Goal: Task Accomplishment & Management: Complete application form

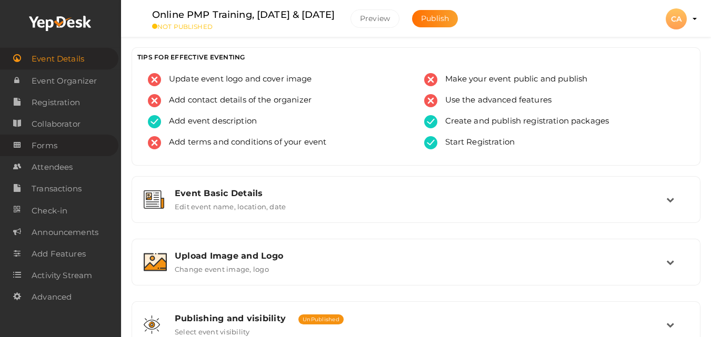
click at [59, 154] on link "Forms" at bounding box center [59, 146] width 118 height 22
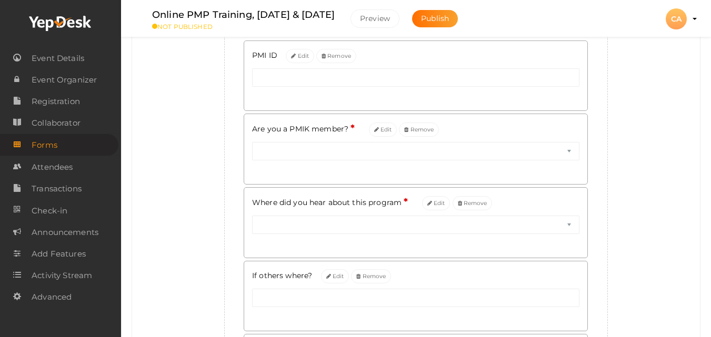
scroll to position [295, 0]
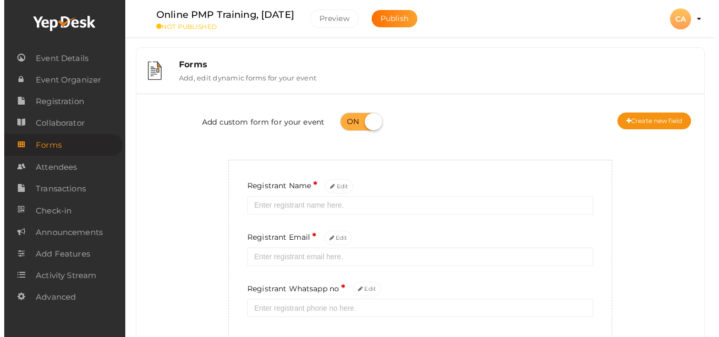
scroll to position [21, 0]
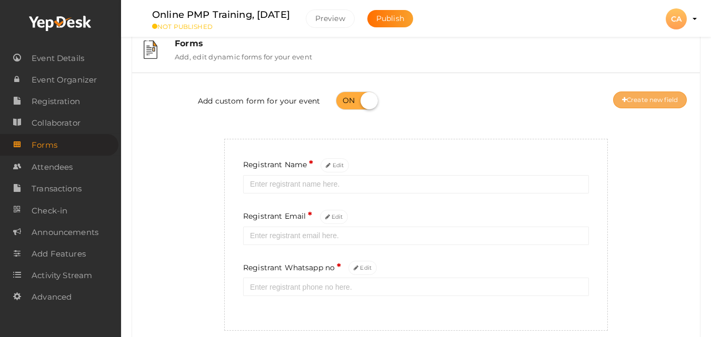
click at [637, 105] on button "Create new field" at bounding box center [650, 100] width 74 height 17
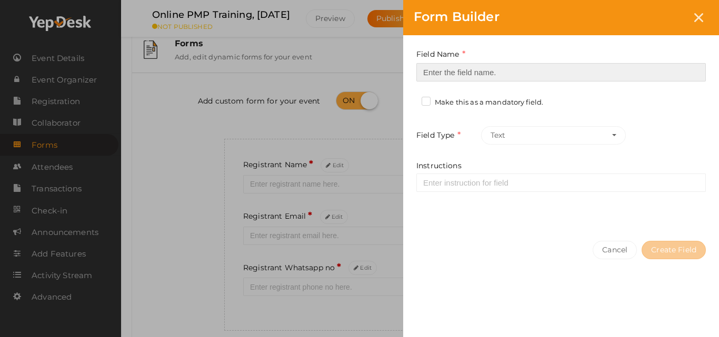
click at [589, 72] on input at bounding box center [560, 72] width 289 height 18
type input "PMI ID"
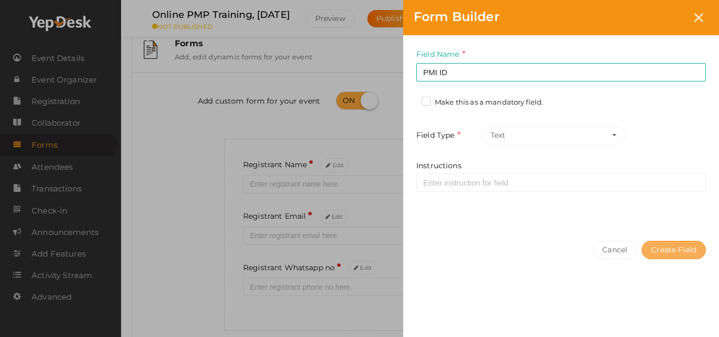
click at [680, 253] on button "Create Field" at bounding box center [674, 250] width 64 height 18
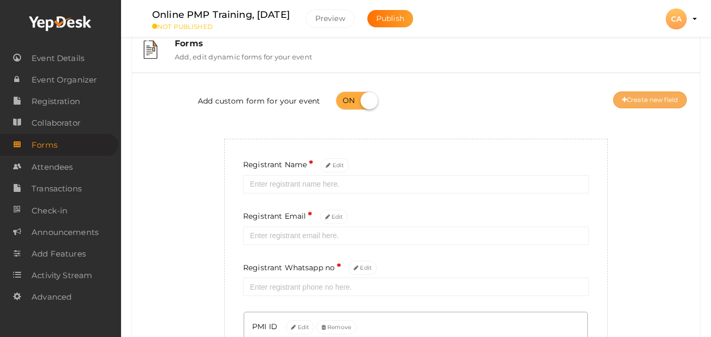
click at [638, 99] on button "Create new field" at bounding box center [650, 100] width 74 height 17
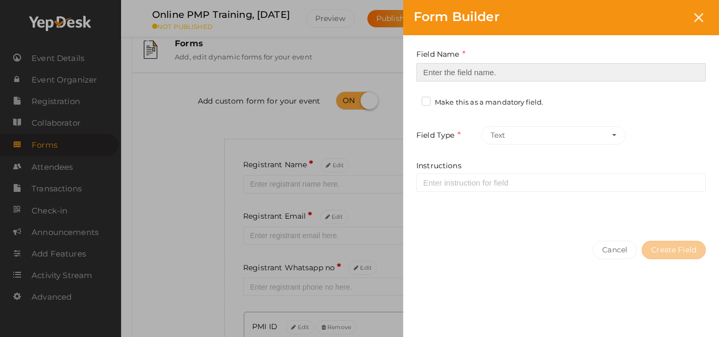
click at [621, 73] on input at bounding box center [560, 72] width 289 height 18
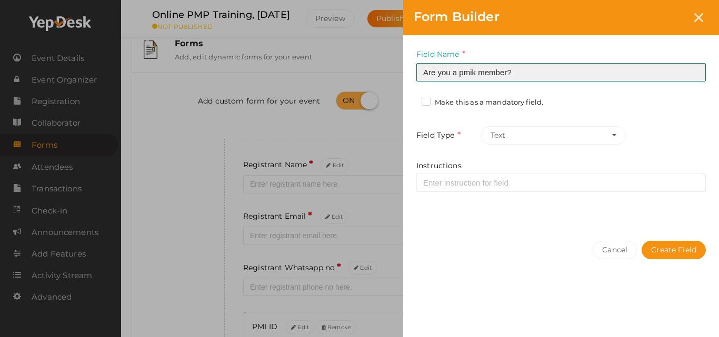
type input "Are you a pmik member?"
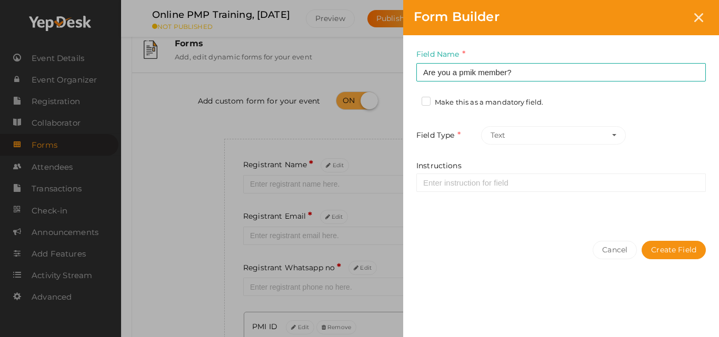
click at [462, 100] on label "Make this as a mandatory field." at bounding box center [483, 102] width 122 height 11
click at [411, 99] on input "Make this as a mandatory field." at bounding box center [411, 99] width 0 height 0
click at [618, 131] on button "Text" at bounding box center [553, 135] width 145 height 18
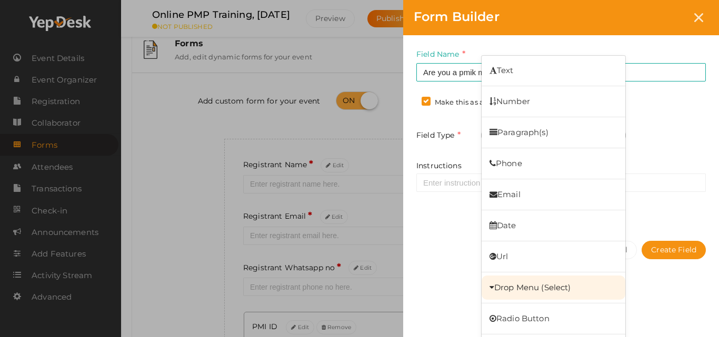
click at [517, 284] on link "Drop Menu (Select)" at bounding box center [554, 288] width 144 height 24
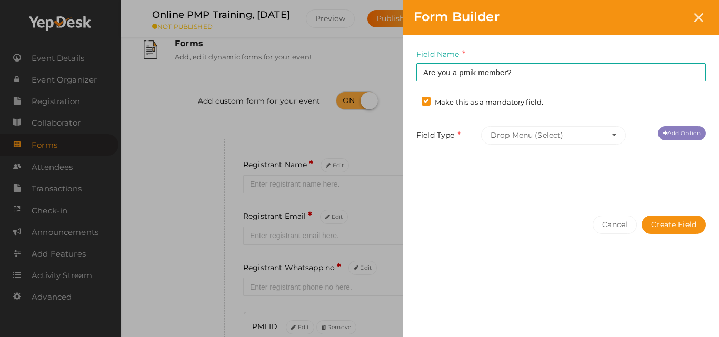
click at [688, 126] on link "Add Option" at bounding box center [682, 133] width 48 height 14
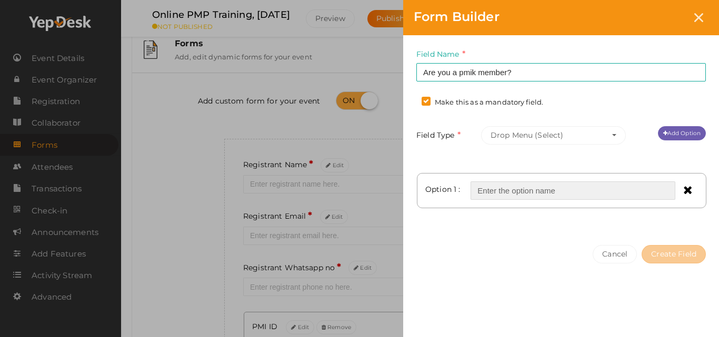
click at [610, 196] on input "text" at bounding box center [573, 191] width 205 height 18
type input "Yes"
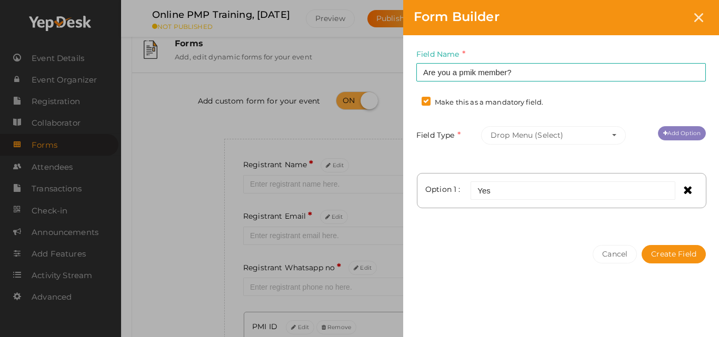
click at [672, 134] on link "Add Option" at bounding box center [682, 133] width 48 height 14
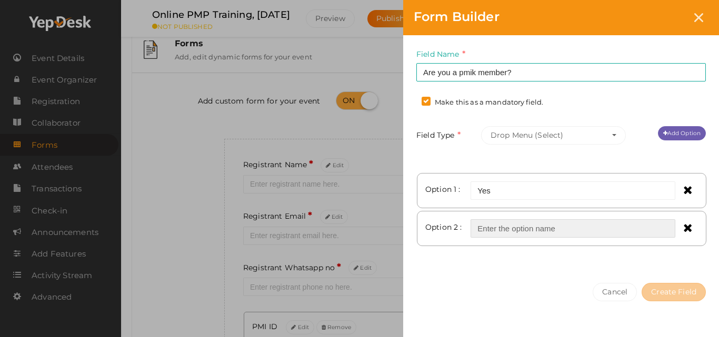
click at [582, 224] on input "text" at bounding box center [573, 228] width 205 height 18
type input "No"
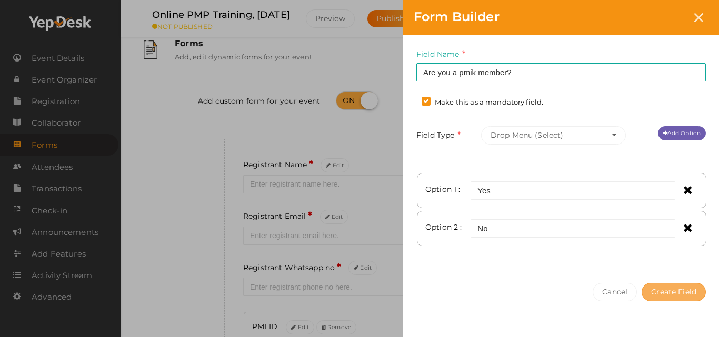
click at [656, 292] on button "Create Field" at bounding box center [674, 292] width 64 height 18
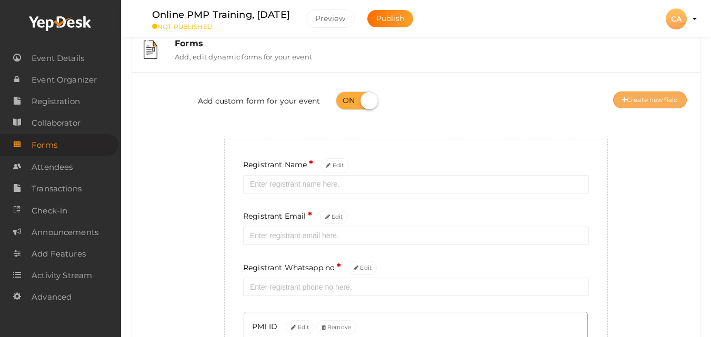
click at [667, 96] on button "Create new field" at bounding box center [650, 100] width 74 height 17
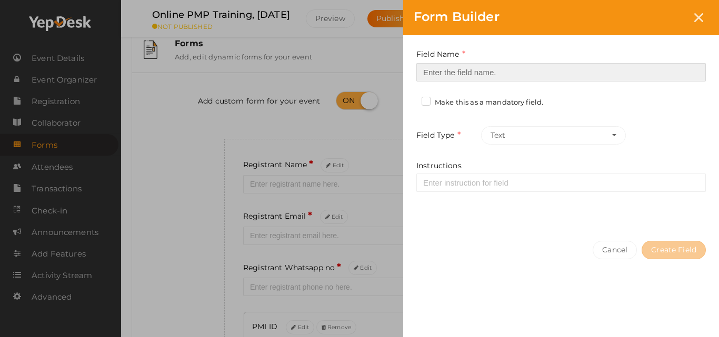
click at [626, 75] on input at bounding box center [560, 72] width 289 height 18
click at [625, 70] on input at bounding box center [560, 72] width 289 height 18
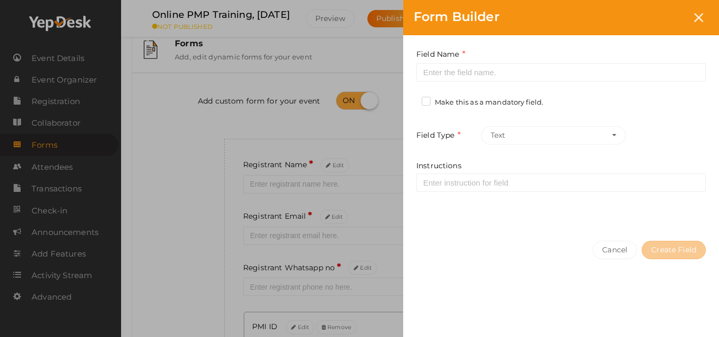
click at [656, 128] on div "Field Type Text Text Number Paragraph(s) Phone Email Date Url Drop Menu (Select…" at bounding box center [560, 135] width 289 height 18
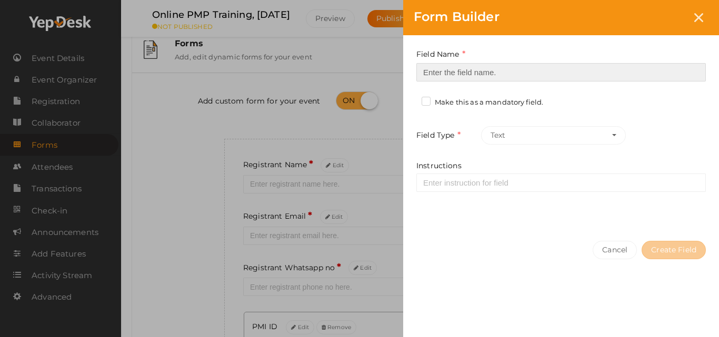
click at [632, 78] on input at bounding box center [560, 72] width 289 height 18
click at [452, 75] on input "w" at bounding box center [560, 72] width 289 height 18
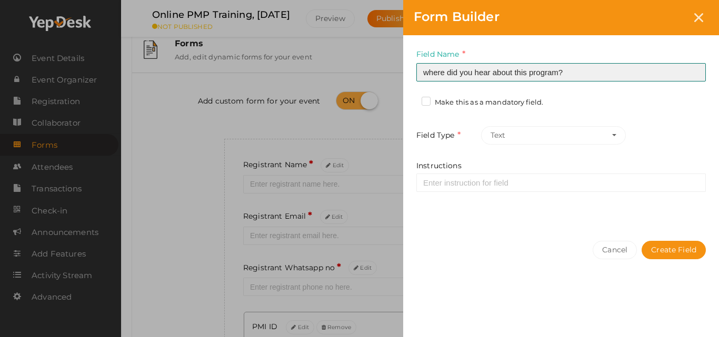
type input "where did you hear about this program?"
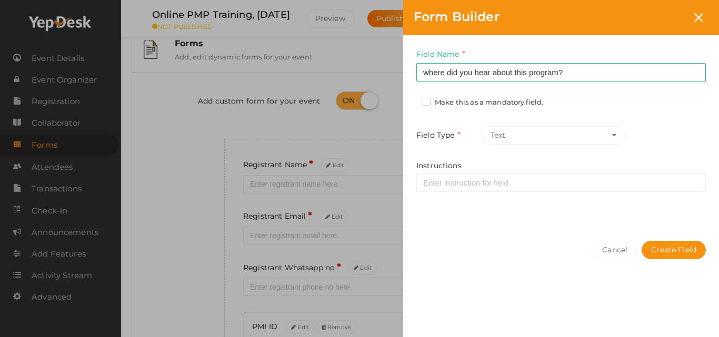
click at [460, 100] on label "Make this as a mandatory field." at bounding box center [483, 102] width 122 height 11
click at [411, 99] on input "Make this as a mandatory field." at bounding box center [411, 99] width 0 height 0
click at [615, 138] on button "Text" at bounding box center [553, 135] width 145 height 18
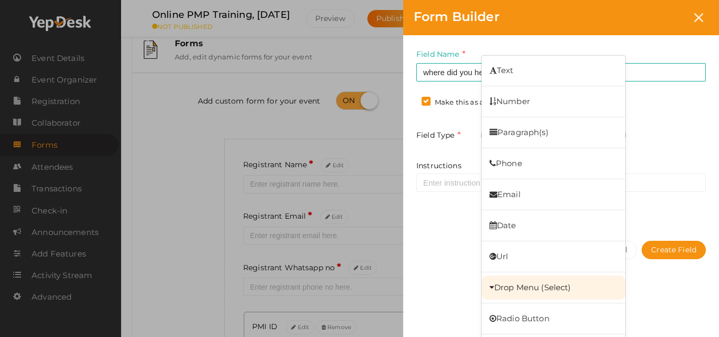
click at [544, 286] on link "Drop Menu (Select)" at bounding box center [554, 288] width 144 height 24
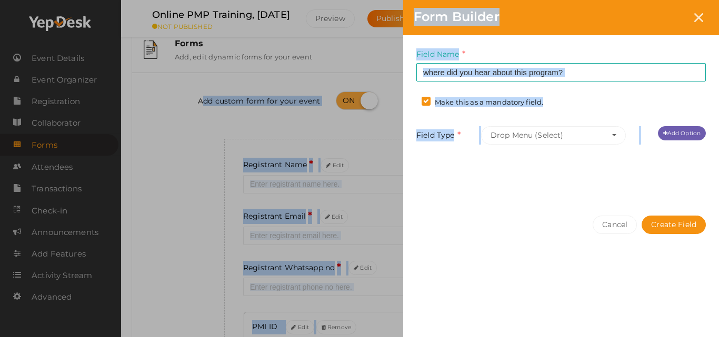
drag, startPoint x: 716, startPoint y: 184, endPoint x: 716, endPoint y: 337, distance: 153.7
click at [711, 316] on html "Discover Events How it works Powerful Registration / Ticketing Start selling yo…" at bounding box center [359, 147] width 719 height 337
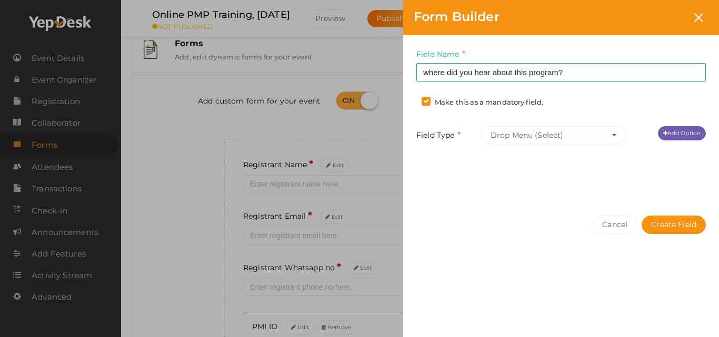
click at [680, 304] on div "Field Name where did you hear about this program? Required. Form field name alr…" at bounding box center [561, 187] width 316 height 304
click at [682, 124] on div "Field Name where did you hear about this program? Required. Form field name alr…" at bounding box center [561, 120] width 316 height 170
click at [682, 129] on link "Add Option" at bounding box center [682, 133] width 48 height 14
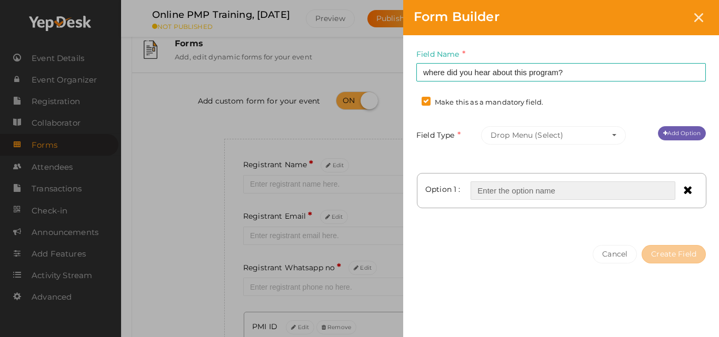
click at [555, 199] on input "text" at bounding box center [573, 191] width 205 height 18
type input "Chapter website"
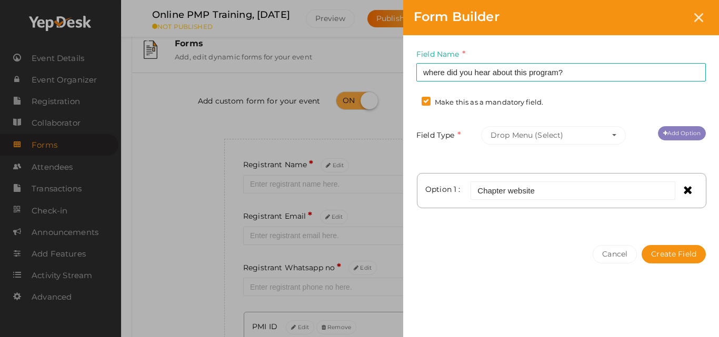
click at [681, 139] on link "Add Option" at bounding box center [682, 133] width 48 height 14
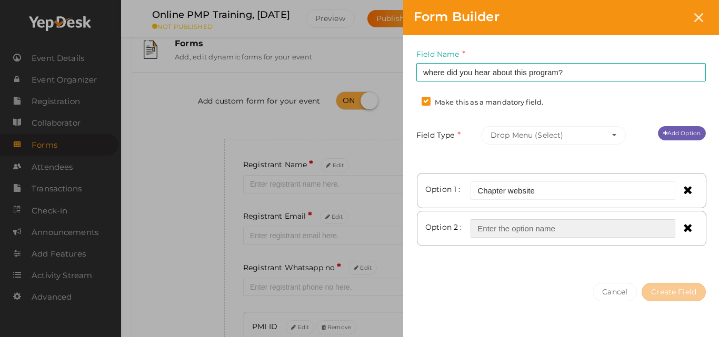
click at [568, 226] on input "text" at bounding box center [573, 228] width 205 height 18
type input "Chapter emails"
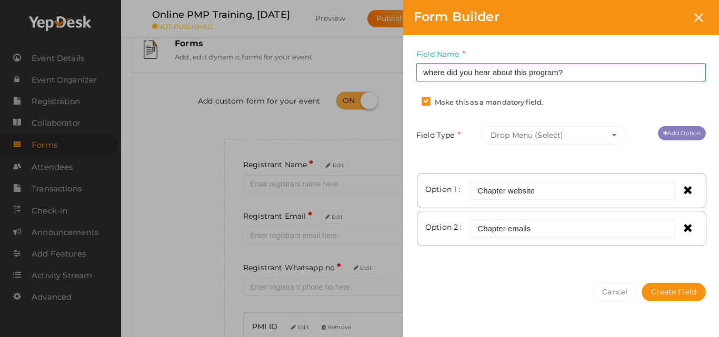
click at [696, 127] on link "Add Option" at bounding box center [682, 133] width 48 height 14
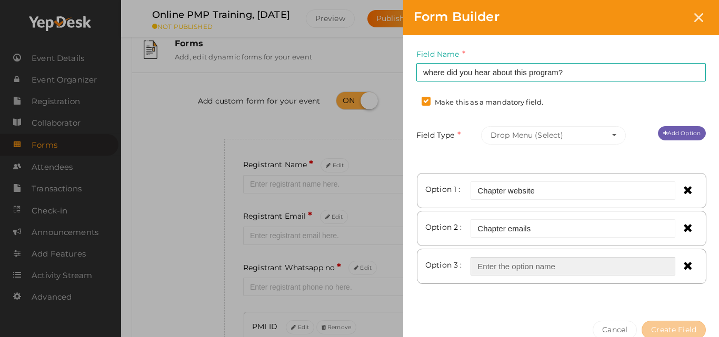
click at [583, 266] on input "text" at bounding box center [573, 266] width 205 height 18
type input "Faccebook"
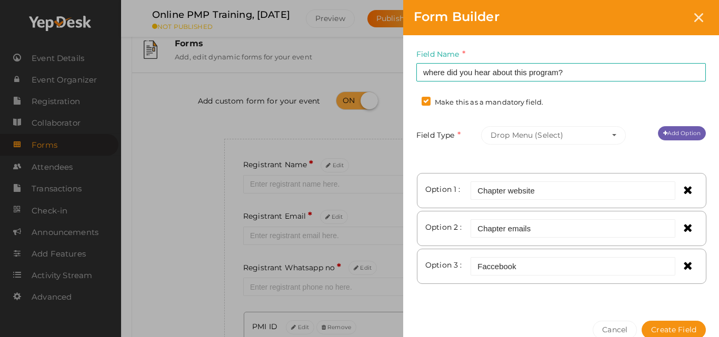
click at [678, 143] on div "Field Type Drop Menu (Select) Text Number Paragraph(s) Phone Email Date Url Dro…" at bounding box center [560, 135] width 289 height 18
click at [678, 136] on link "Add Option" at bounding box center [682, 133] width 48 height 14
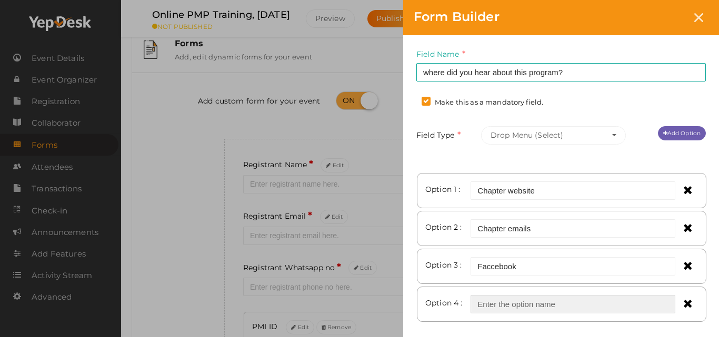
click at [498, 309] on input "text" at bounding box center [573, 304] width 205 height 18
type input "Linkedin"
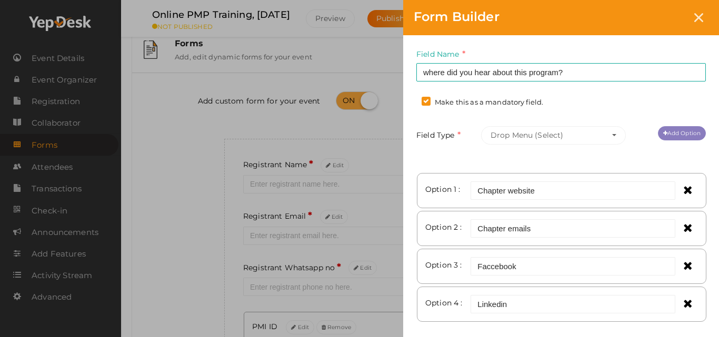
click at [667, 128] on link "Add Option" at bounding box center [682, 133] width 48 height 14
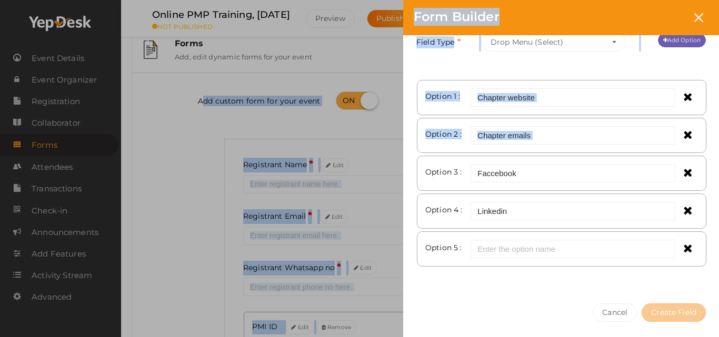
scroll to position [129, 0]
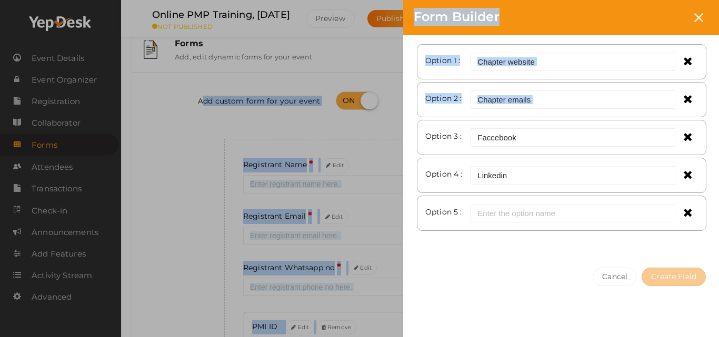
drag, startPoint x: 716, startPoint y: 251, endPoint x: 717, endPoint y: 346, distance: 95.8
click at [711, 316] on html "Discover Events How it works Powerful Registration / Ticketing Start selling yo…" at bounding box center [359, 147] width 719 height 337
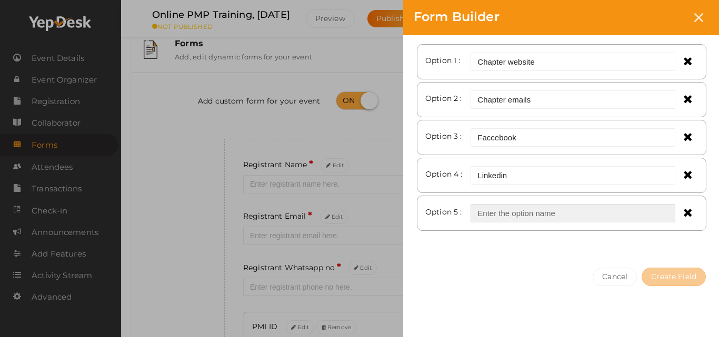
click at [527, 212] on input "text" at bounding box center [573, 213] width 205 height 18
type input "Instagram"
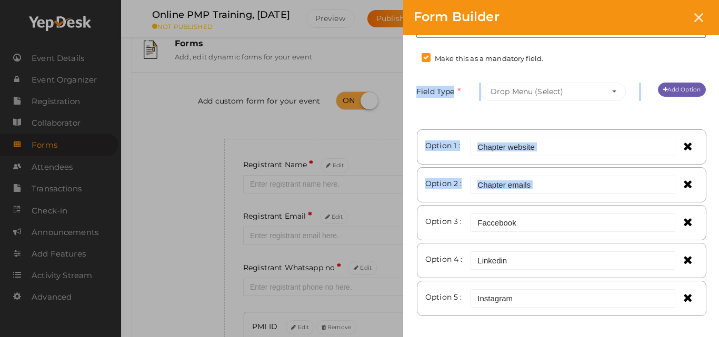
drag, startPoint x: 718, startPoint y: 145, endPoint x: 710, endPoint y: 42, distance: 102.9
click at [710, 42] on div "Field Name where did you hear about this program? Required. Form field name alr…" at bounding box center [561, 167] width 316 height 351
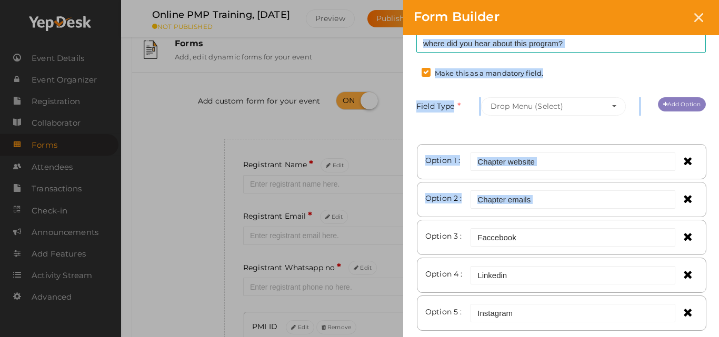
click at [678, 102] on link "Add Option" at bounding box center [682, 104] width 48 height 14
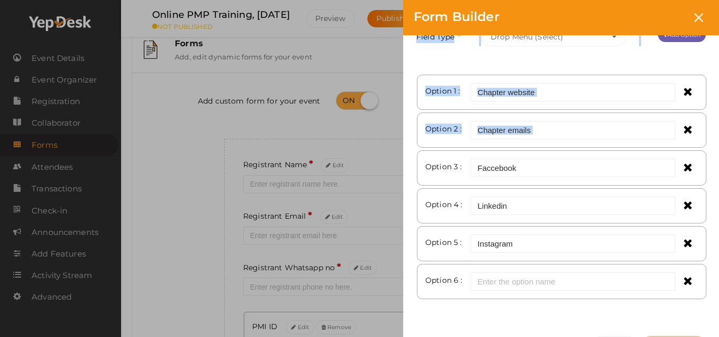
scroll to position [101, 0]
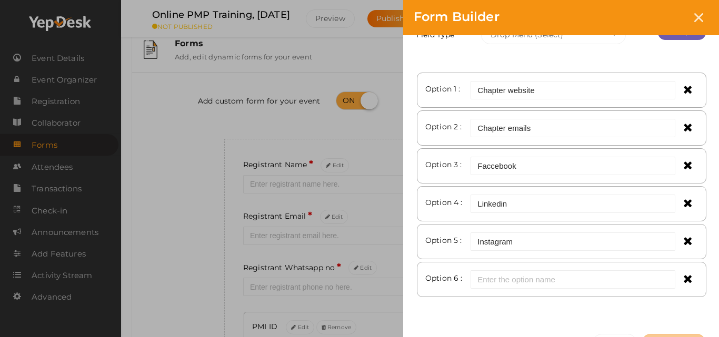
click at [542, 307] on div "Option 1 : Chapter website Option 2 : Chapter emails Option 3 : Faccebook Optio…" at bounding box center [560, 189] width 289 height 241
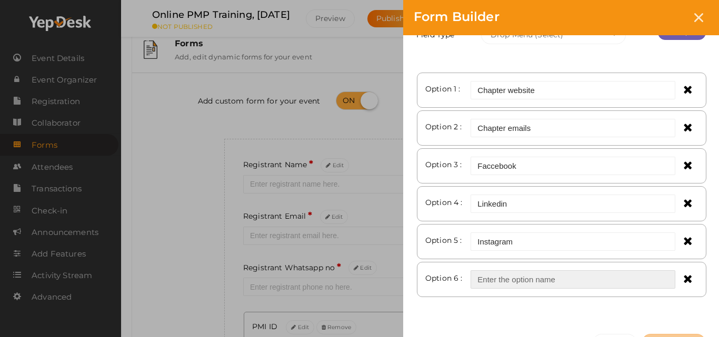
click at [531, 276] on input "text" at bounding box center [573, 280] width 205 height 18
type input "Twitter"
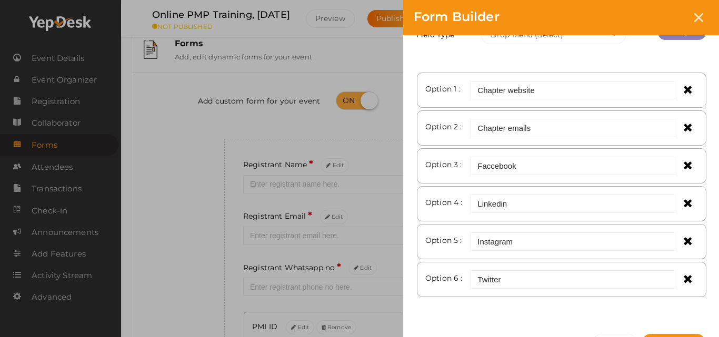
click at [671, 38] on link "Add Option" at bounding box center [682, 33] width 48 height 14
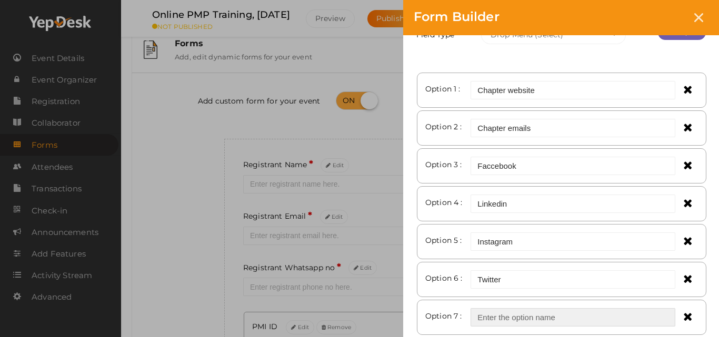
click at [529, 314] on input "text" at bounding box center [573, 317] width 205 height 18
type input "Whatsapp"
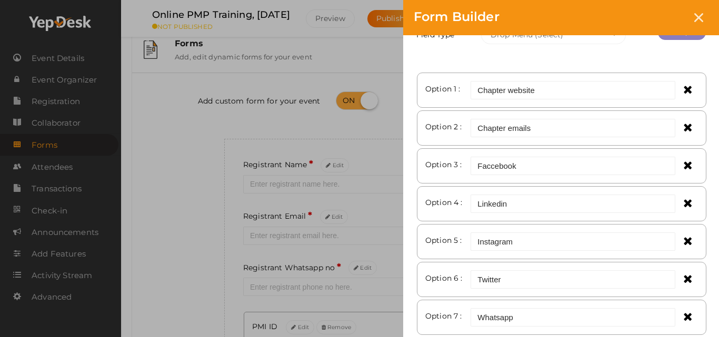
click at [676, 35] on link "Add Option" at bounding box center [682, 33] width 48 height 14
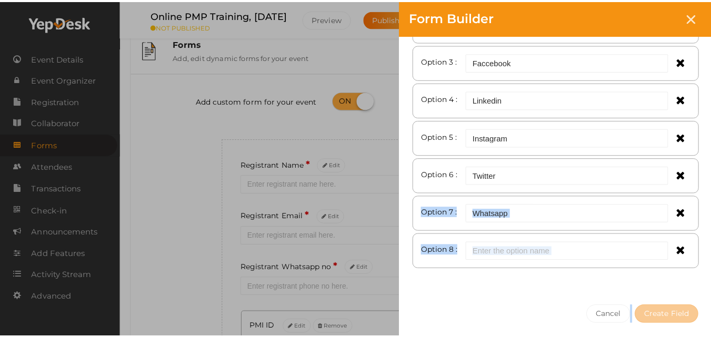
scroll to position [243, 0]
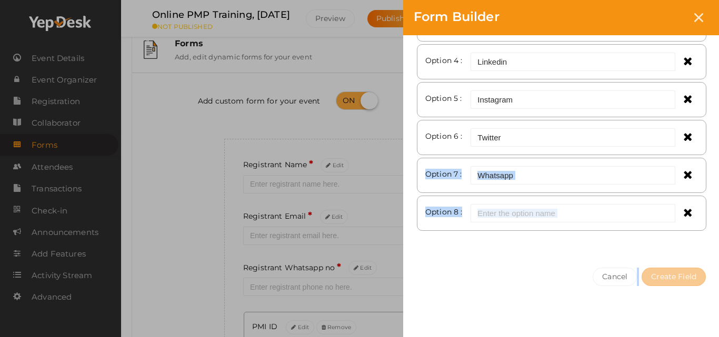
drag, startPoint x: 712, startPoint y: 324, endPoint x: 713, endPoint y: 336, distance: 12.2
click at [711, 336] on div "Field Name where did you hear about this program? Required. Form field name alr…" at bounding box center [561, 187] width 316 height 304
click at [468, 272] on div "Cancel Create Field" at bounding box center [561, 298] width 316 height 82
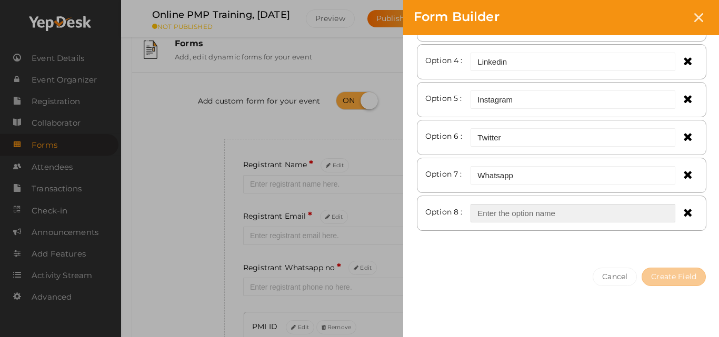
click at [495, 213] on input "text" at bounding box center [573, 213] width 205 height 18
type input "Others"
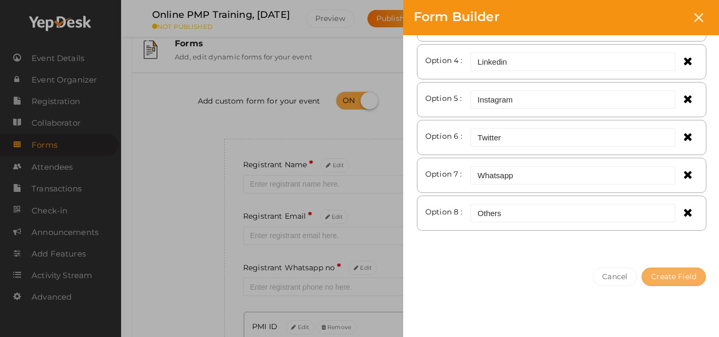
click at [680, 279] on button "Create Field" at bounding box center [674, 277] width 64 height 18
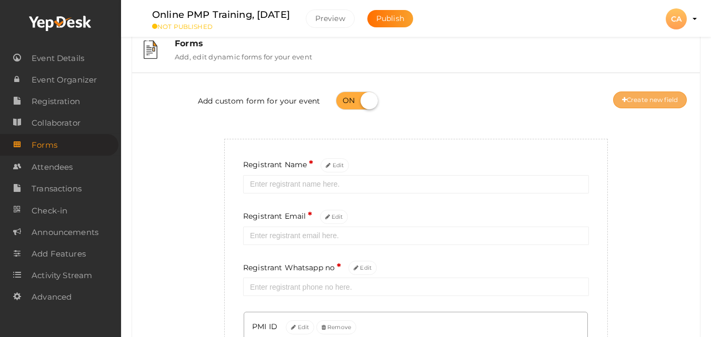
click at [667, 104] on button "Create new field" at bounding box center [650, 100] width 74 height 17
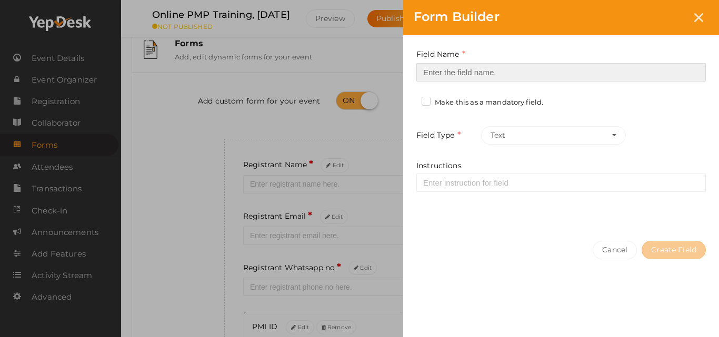
click at [642, 79] on input at bounding box center [560, 72] width 289 height 18
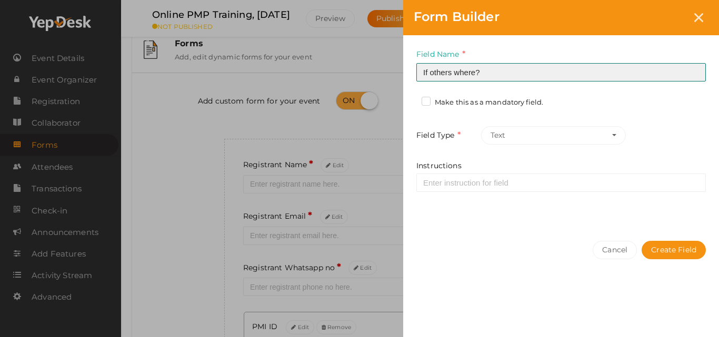
type input "If others where?"
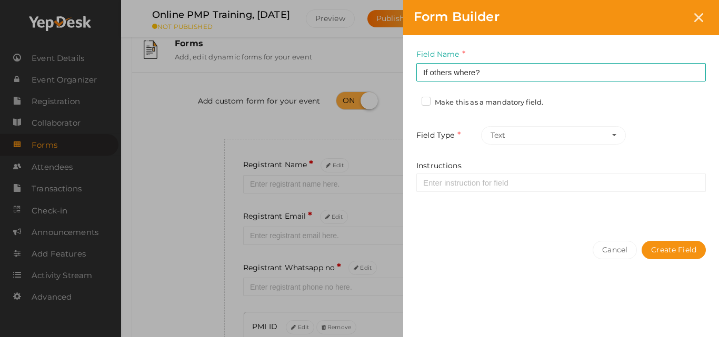
click at [510, 98] on label "Make this as a mandatory field." at bounding box center [483, 102] width 122 height 11
click at [411, 99] on input "Make this as a mandatory field." at bounding box center [411, 99] width 0 height 0
click at [510, 98] on label "Make this as a mandatory field." at bounding box center [483, 102] width 122 height 11
click at [411, 99] on input "Make this as a mandatory field." at bounding box center [411, 99] width 0 height 0
click at [691, 255] on button "Create Field" at bounding box center [674, 250] width 64 height 18
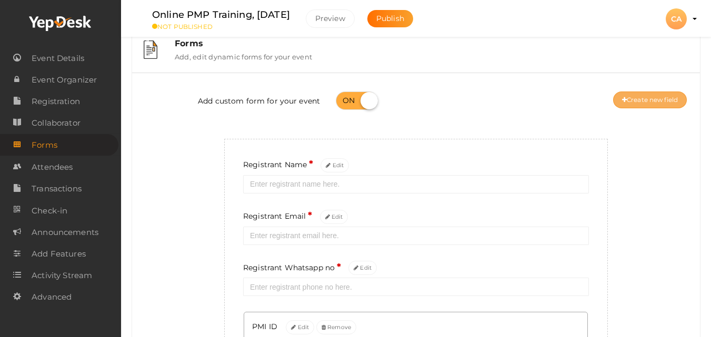
click at [650, 99] on button "Create new field" at bounding box center [650, 100] width 74 height 17
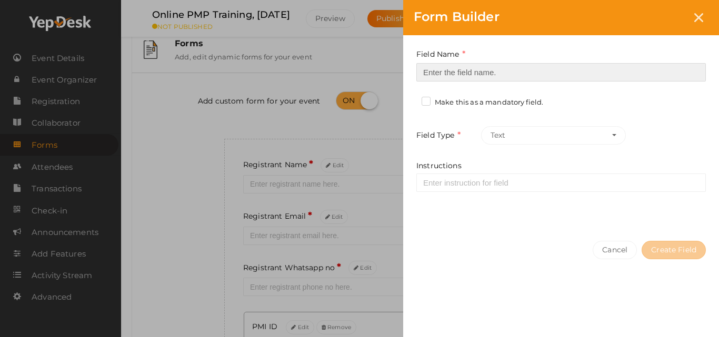
click at [627, 73] on input at bounding box center [560, 72] width 289 height 18
type input "Organization"
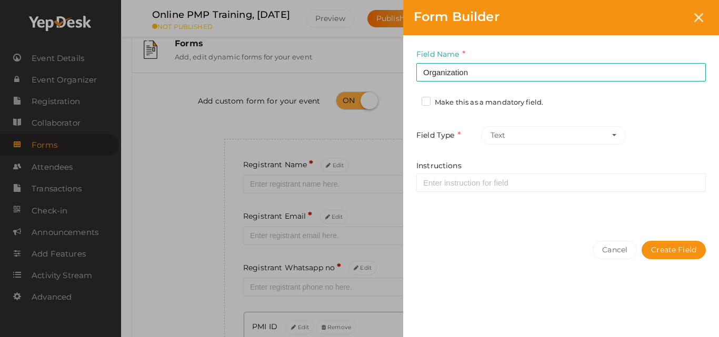
click at [519, 104] on label "Make this as a mandatory field." at bounding box center [483, 102] width 122 height 11
click at [411, 99] on input "Make this as a mandatory field." at bounding box center [411, 99] width 0 height 0
click at [661, 250] on button "Create Field" at bounding box center [674, 250] width 64 height 18
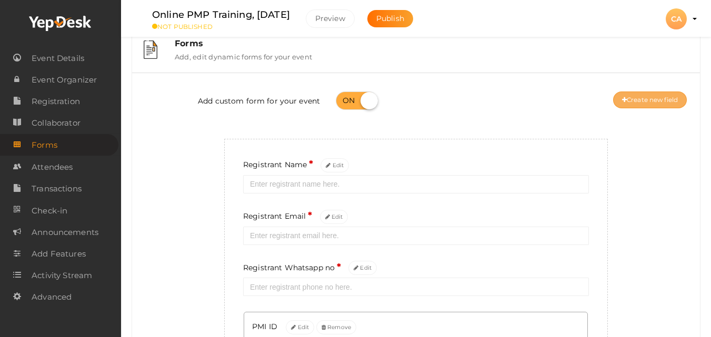
click at [650, 105] on button "Create new field" at bounding box center [650, 100] width 74 height 17
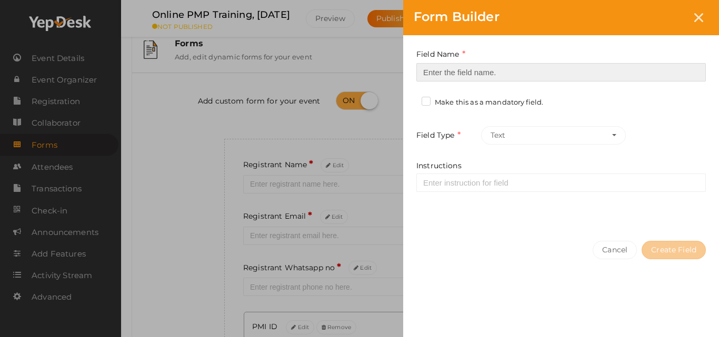
click at [638, 66] on input at bounding box center [560, 72] width 289 height 18
type input "Location"
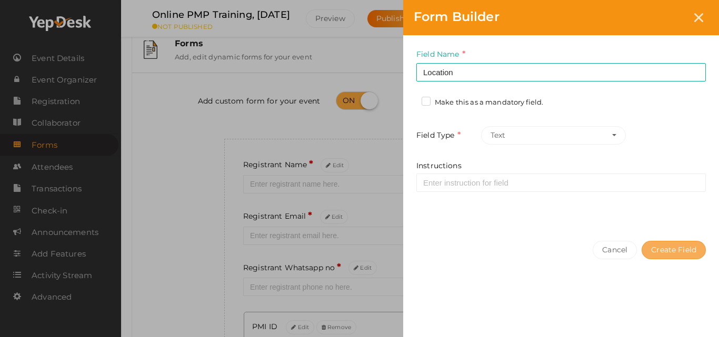
click at [676, 251] on button "Create Field" at bounding box center [674, 250] width 64 height 18
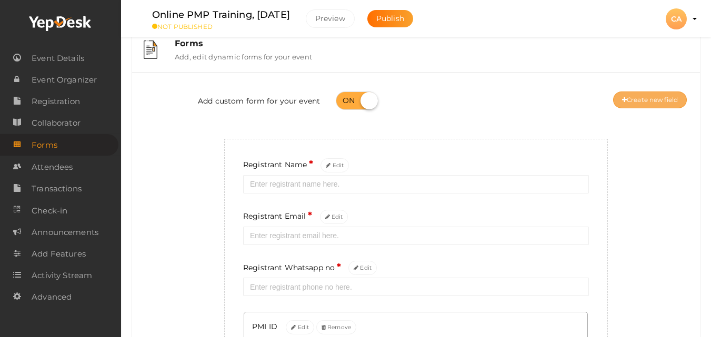
click at [648, 101] on button "Create new field" at bounding box center [650, 100] width 74 height 17
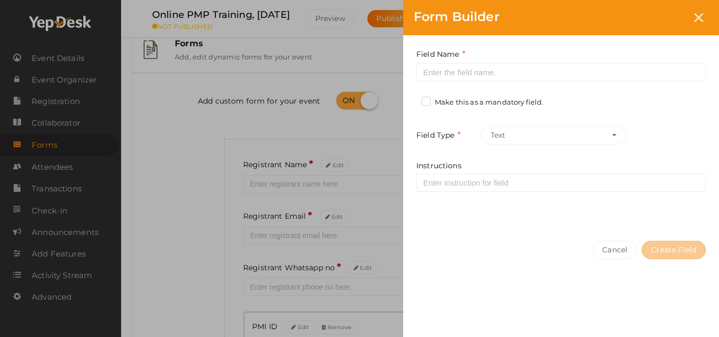
click at [628, 83] on div "Field Name Required. Form field name already used. Make this as a mandatory fie…" at bounding box center [561, 132] width 316 height 195
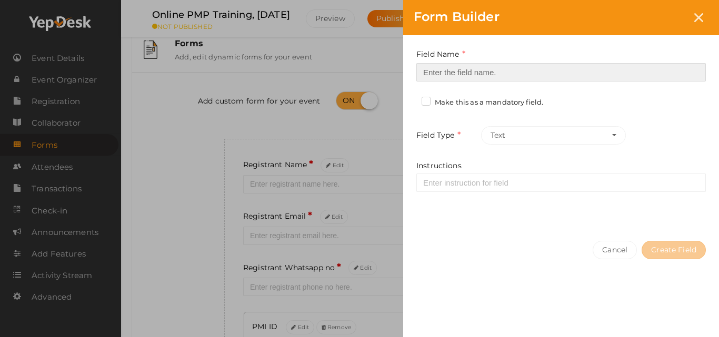
click at [627, 79] on input at bounding box center [560, 72] width 289 height 18
type input "Current location"
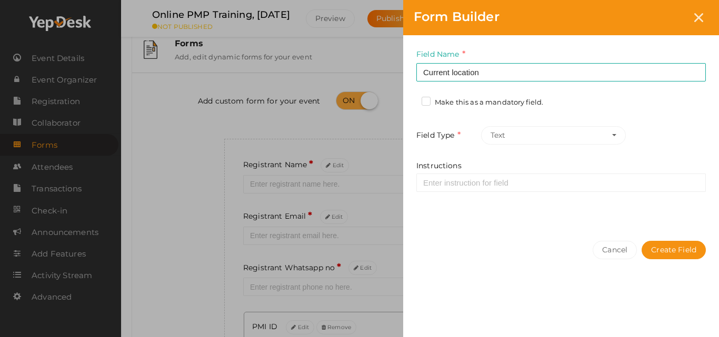
click at [498, 97] on label "Make this as a mandatory field." at bounding box center [483, 102] width 122 height 11
click at [411, 99] on input "Make this as a mandatory field." at bounding box center [411, 99] width 0 height 0
click at [662, 254] on button "Create Field" at bounding box center [674, 250] width 64 height 18
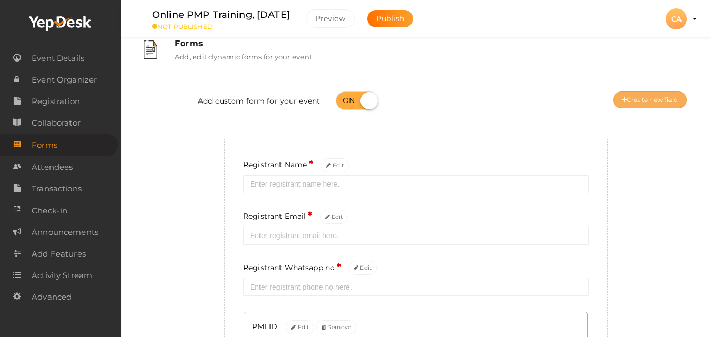
click at [660, 98] on button "Create new field" at bounding box center [650, 100] width 74 height 17
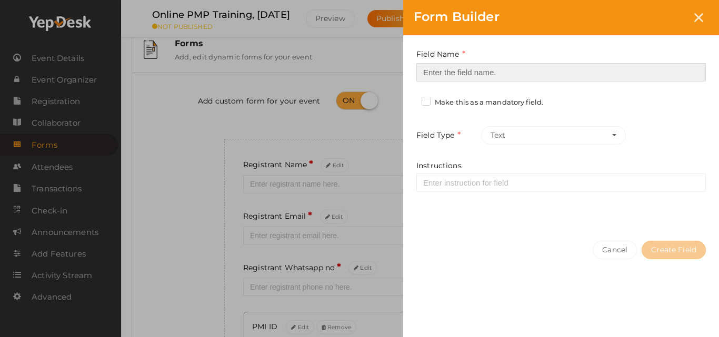
click at [634, 66] on input at bounding box center [560, 72] width 289 height 18
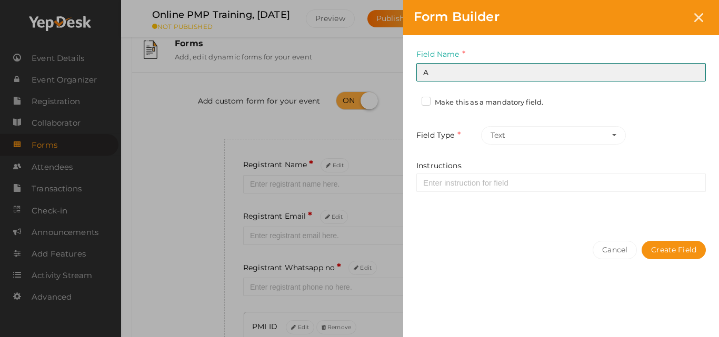
type input "Address 1"
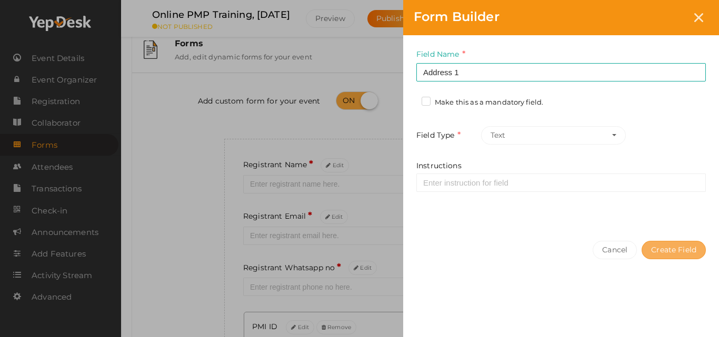
click at [681, 246] on button "Create Field" at bounding box center [674, 250] width 64 height 18
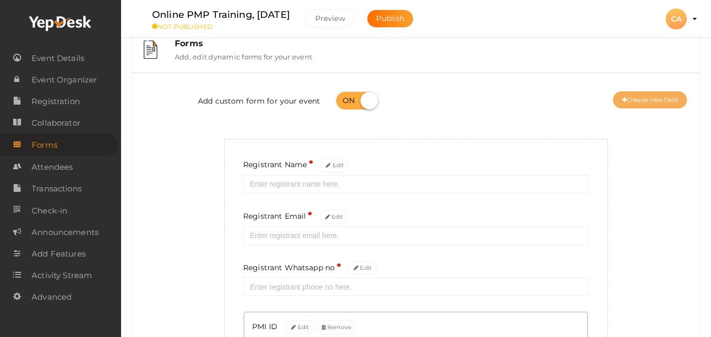
click at [662, 102] on button "Create new field" at bounding box center [650, 100] width 74 height 17
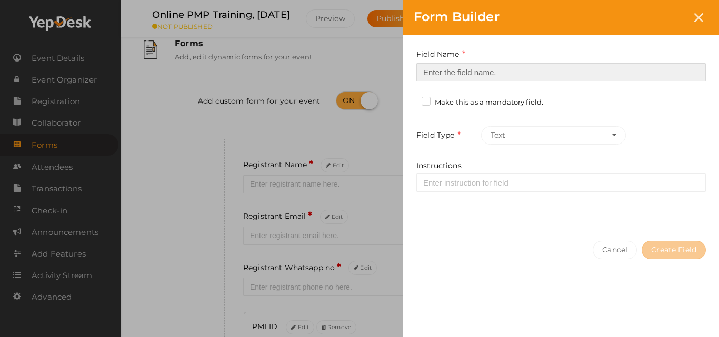
click at [639, 67] on input at bounding box center [560, 72] width 289 height 18
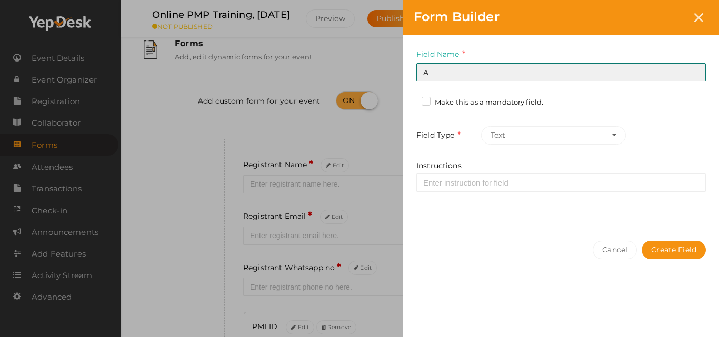
type input "Address 2"
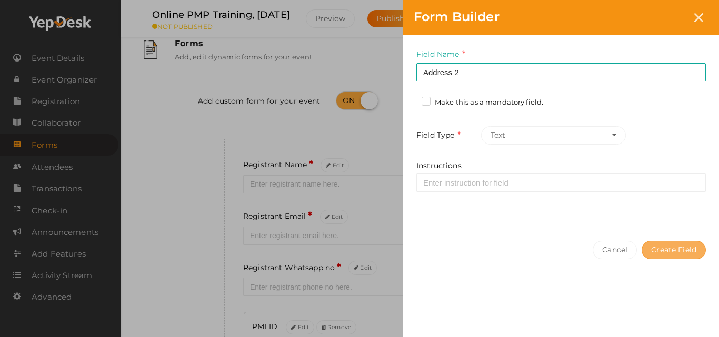
click at [665, 244] on button "Create Field" at bounding box center [674, 250] width 64 height 18
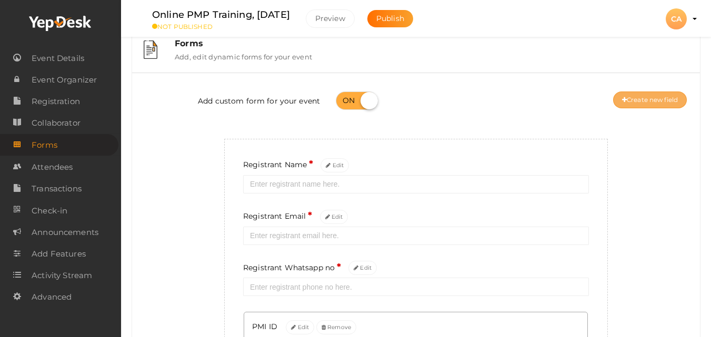
click at [646, 103] on button "Create new field" at bounding box center [650, 100] width 74 height 17
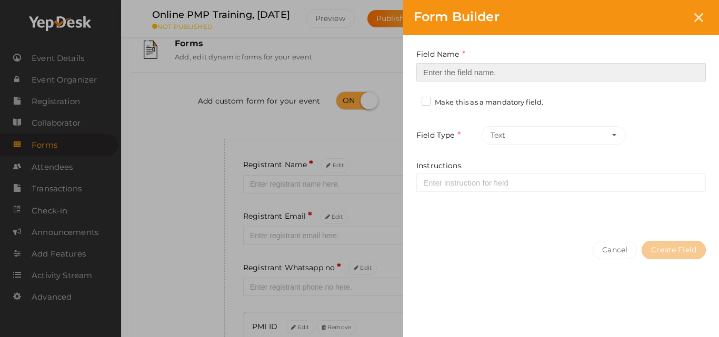
click at [620, 73] on input at bounding box center [560, 72] width 289 height 18
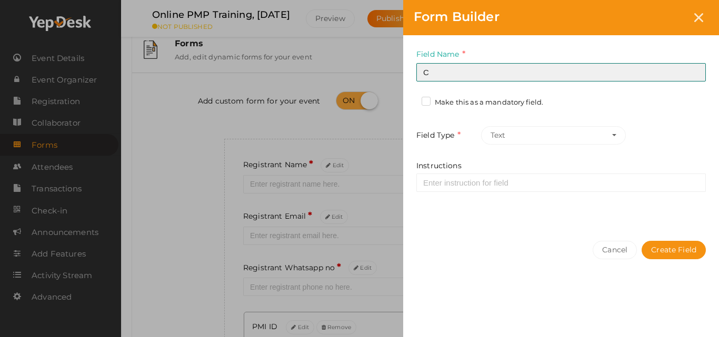
type input "City"
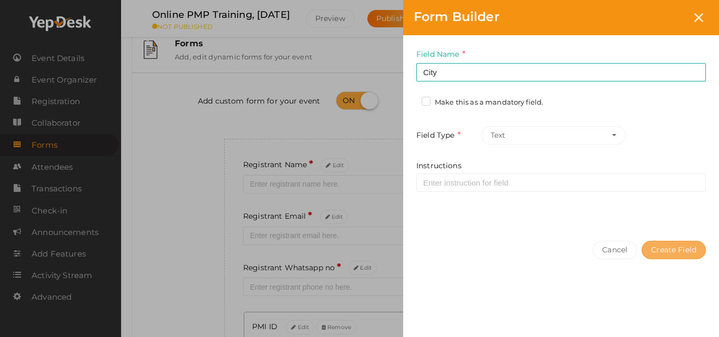
click at [656, 245] on button "Create Field" at bounding box center [674, 250] width 64 height 18
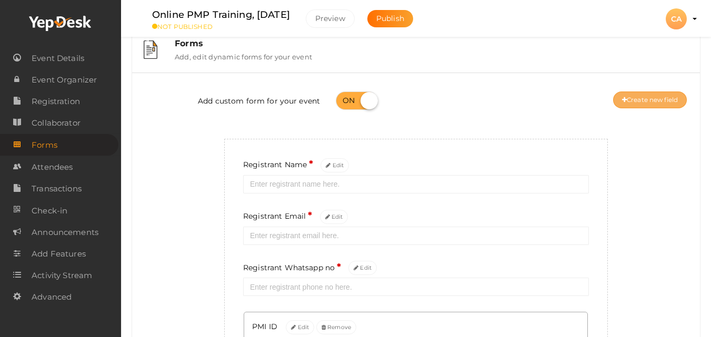
click at [638, 93] on button "Create new field" at bounding box center [650, 100] width 74 height 17
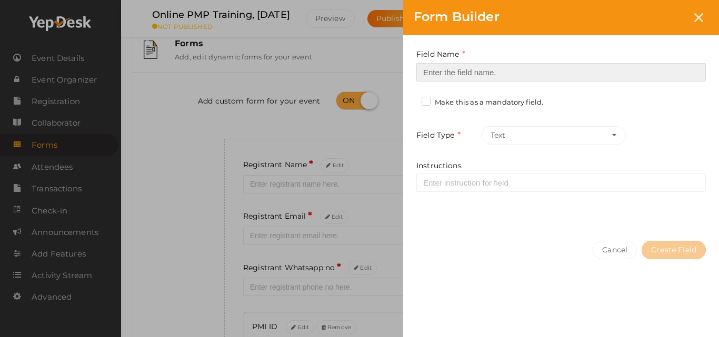
click at [627, 71] on input at bounding box center [560, 72] width 289 height 18
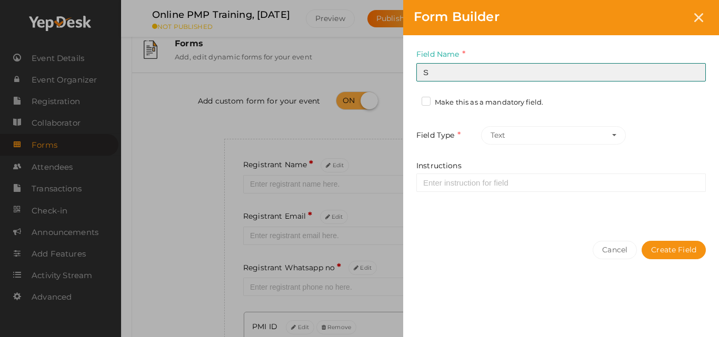
type input "State"
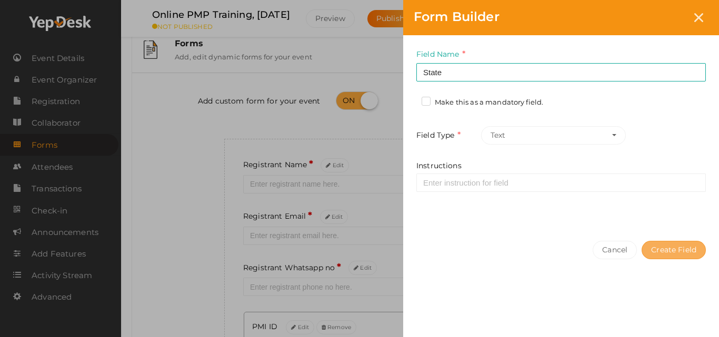
click at [669, 256] on button "Create Field" at bounding box center [674, 250] width 64 height 18
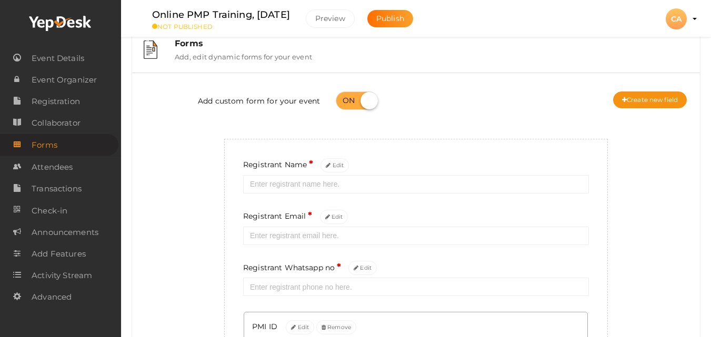
click at [650, 109] on div "Add custom form for your event Create new field" at bounding box center [416, 102] width 552 height 42
click at [650, 105] on button "Create new field" at bounding box center [650, 100] width 74 height 17
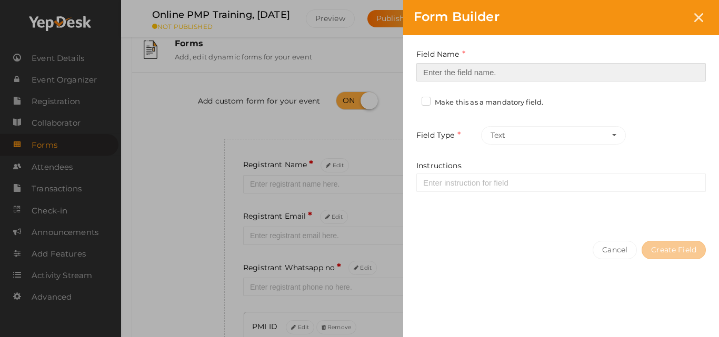
click at [625, 64] on input at bounding box center [560, 72] width 289 height 18
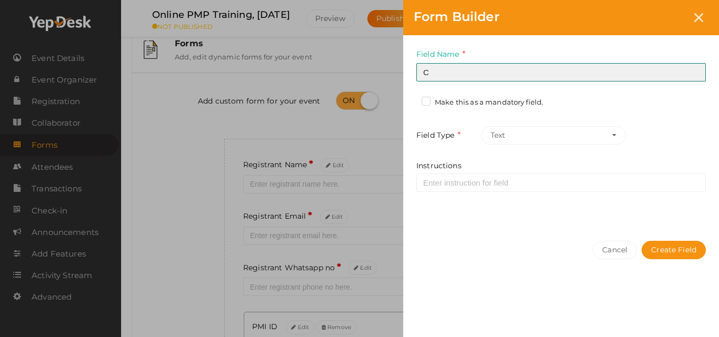
type input "Country"
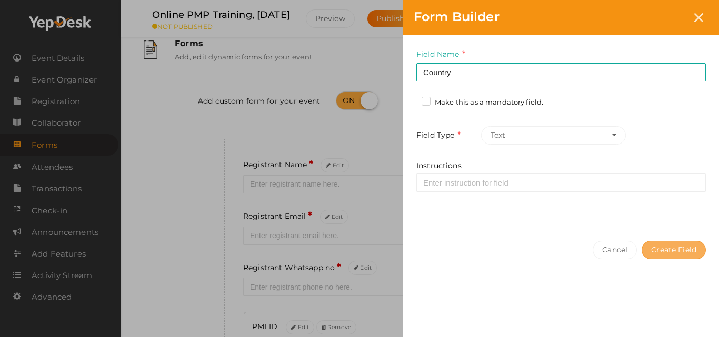
click at [654, 243] on button "Create Field" at bounding box center [674, 250] width 64 height 18
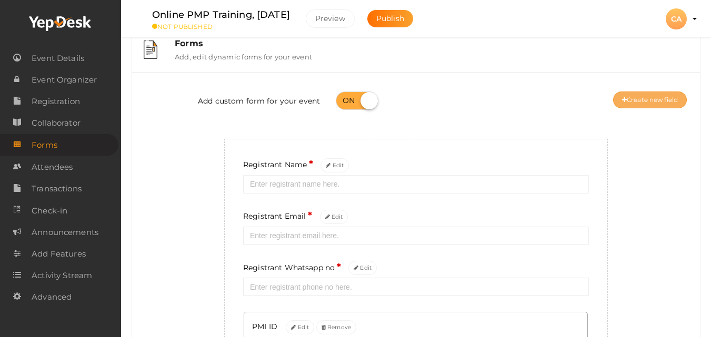
click at [655, 104] on button "Create new field" at bounding box center [650, 100] width 74 height 17
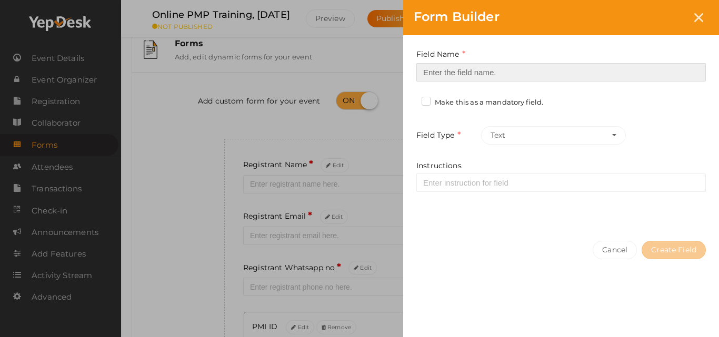
click at [650, 74] on input at bounding box center [560, 72] width 289 height 18
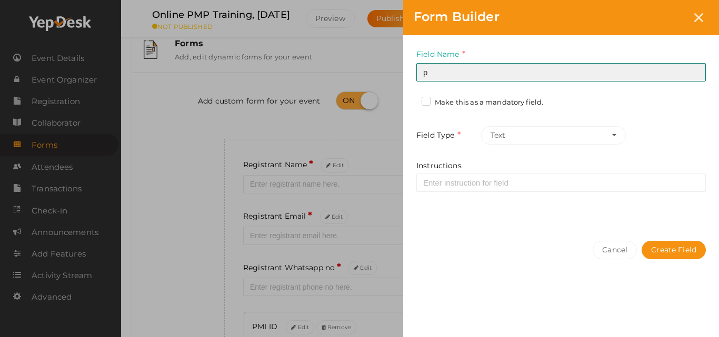
type input "Pin code"
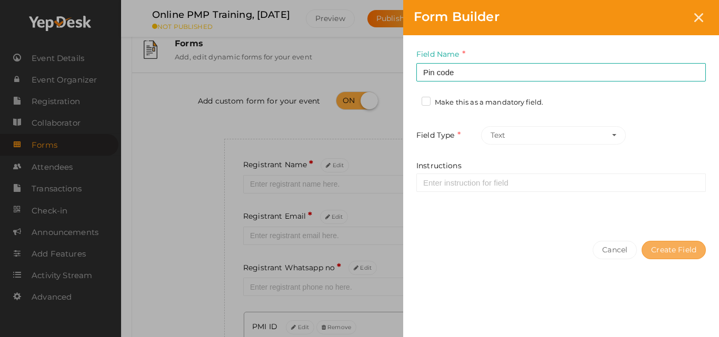
click at [671, 257] on button "Create Field" at bounding box center [674, 250] width 64 height 18
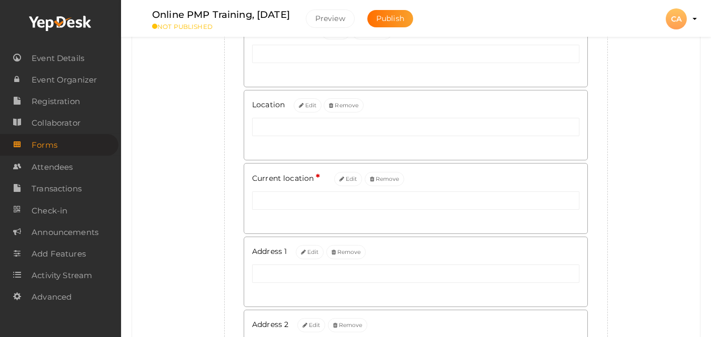
scroll to position [905, 0]
click at [58, 62] on span "Event Details" at bounding box center [58, 58] width 53 height 21
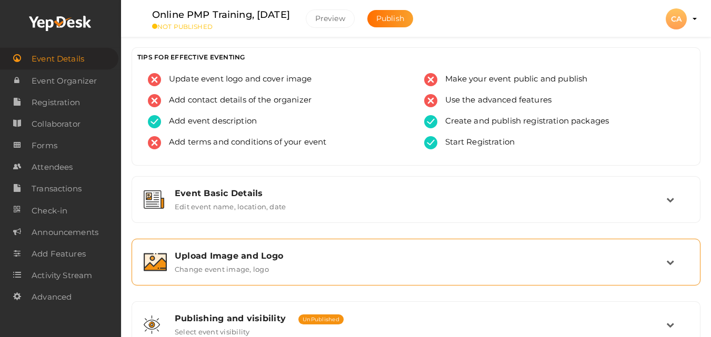
click at [401, 257] on div "Upload Image and Logo" at bounding box center [421, 256] width 492 height 10
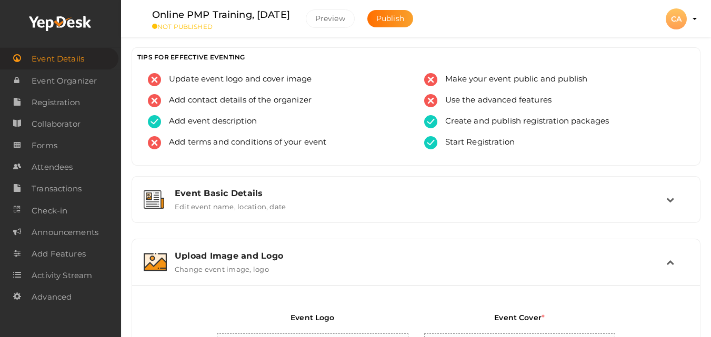
scroll to position [295, 0]
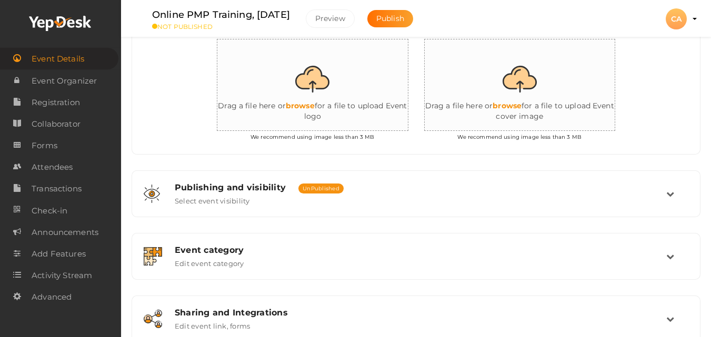
click at [519, 86] on input "file" at bounding box center [530, 85] width 211 height 92
type input "C:\fakepath\XFDQNGIB_normal.jpeg"
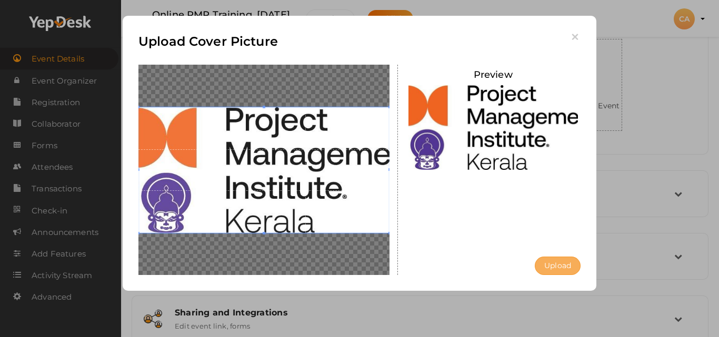
click at [550, 262] on button "Upload" at bounding box center [558, 266] width 46 height 18
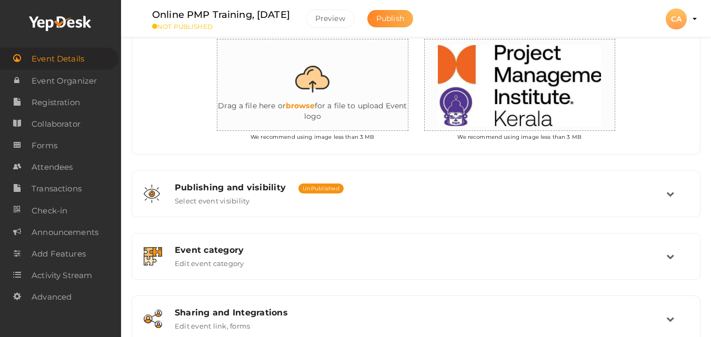
click at [404, 17] on span "Publish" at bounding box center [390, 18] width 28 height 9
click at [682, 23] on div "CA" at bounding box center [676, 18] width 21 height 21
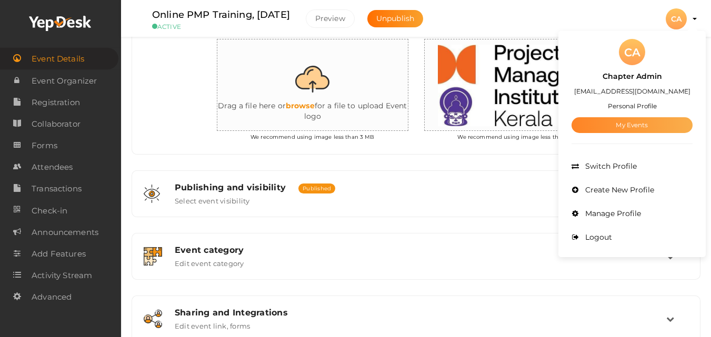
click at [634, 127] on link "My Events" at bounding box center [632, 125] width 121 height 16
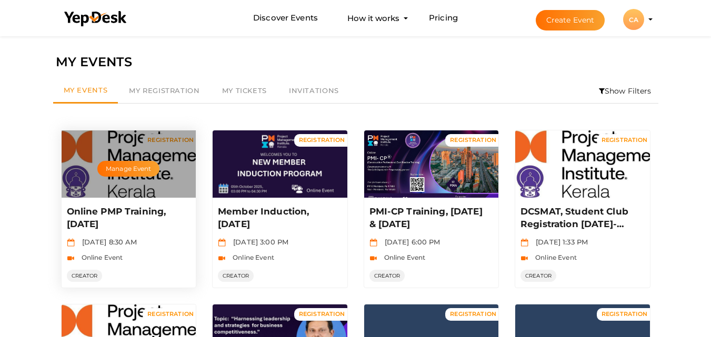
click at [107, 214] on p "Online PMP Training, October 2025" at bounding box center [128, 218] width 122 height 25
click at [136, 165] on button "Manage Event" at bounding box center [128, 169] width 62 height 16
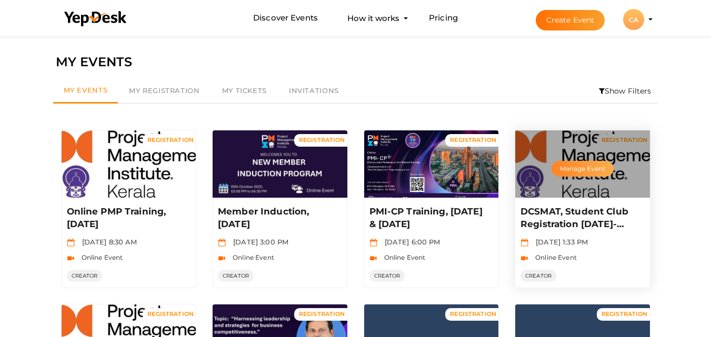
click at [578, 171] on button "Manage Event" at bounding box center [583, 169] width 62 height 16
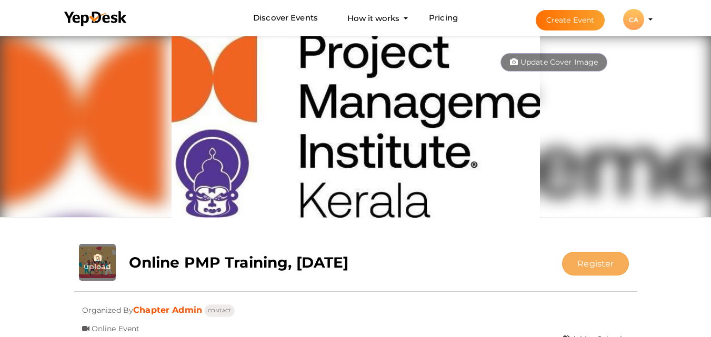
click at [580, 257] on button "Register" at bounding box center [595, 264] width 67 height 24
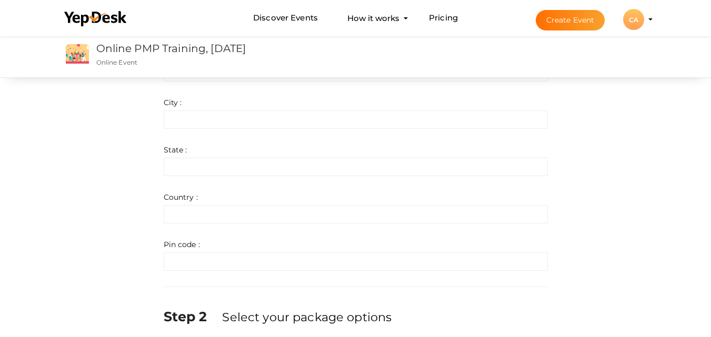
scroll to position [864, 0]
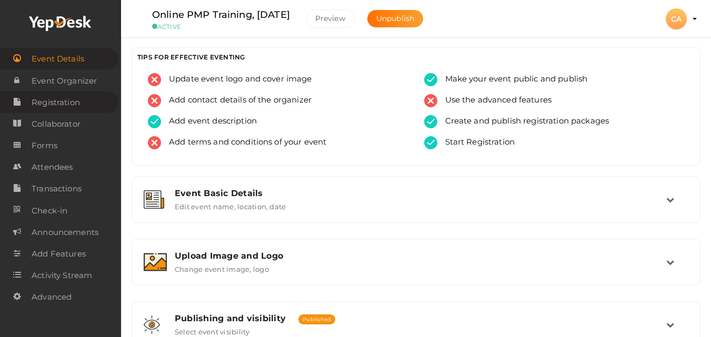
click at [72, 102] on span "Registration" at bounding box center [56, 102] width 48 height 21
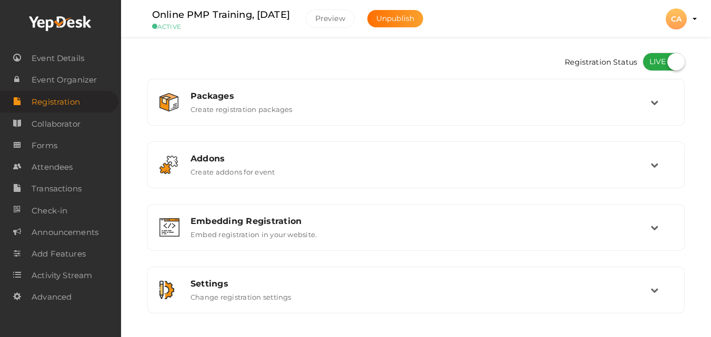
checkbox input "true"
click at [711, 251] on html "Discover Events How it works Powerful Registration / Ticketing Start selling yo…" at bounding box center [355, 168] width 711 height 337
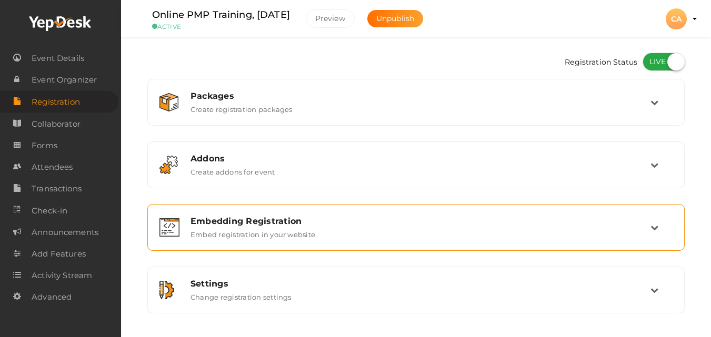
click at [558, 218] on div "Embedding Registration" at bounding box center [421, 221] width 460 height 10
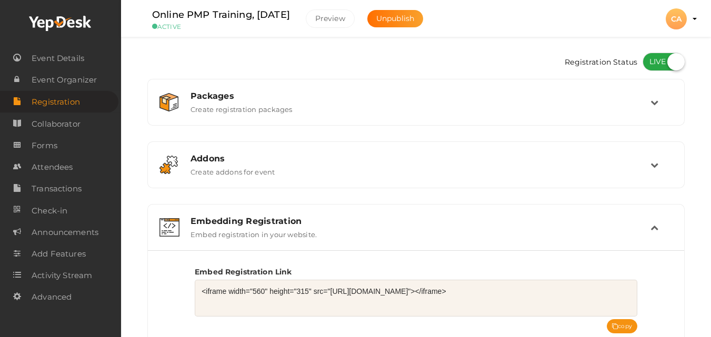
click at [436, 292] on textarea "<iframe width="560" height="315" src="https://www.yepdesk.com/embed/open-regist…" at bounding box center [416, 298] width 443 height 37
